Goal: Task Accomplishment & Management: Manage account settings

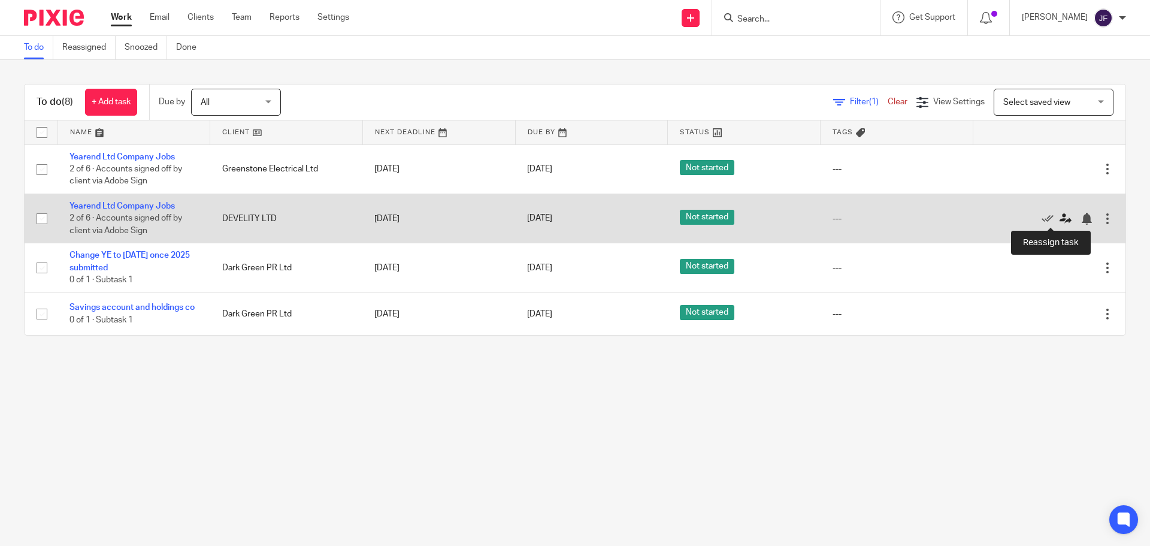
click at [1060, 219] on icon at bounding box center [1066, 219] width 12 height 12
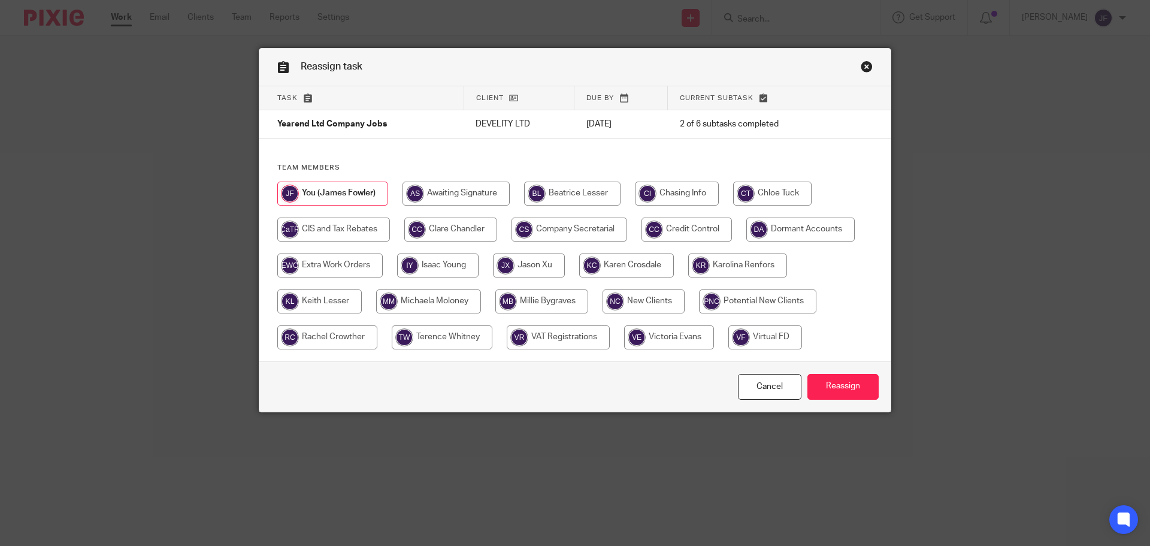
click at [554, 298] on input "radio" at bounding box center [541, 301] width 93 height 24
radio input "true"
click at [847, 375] on input "Reassign" at bounding box center [843, 387] width 71 height 26
